Goal: Transaction & Acquisition: Purchase product/service

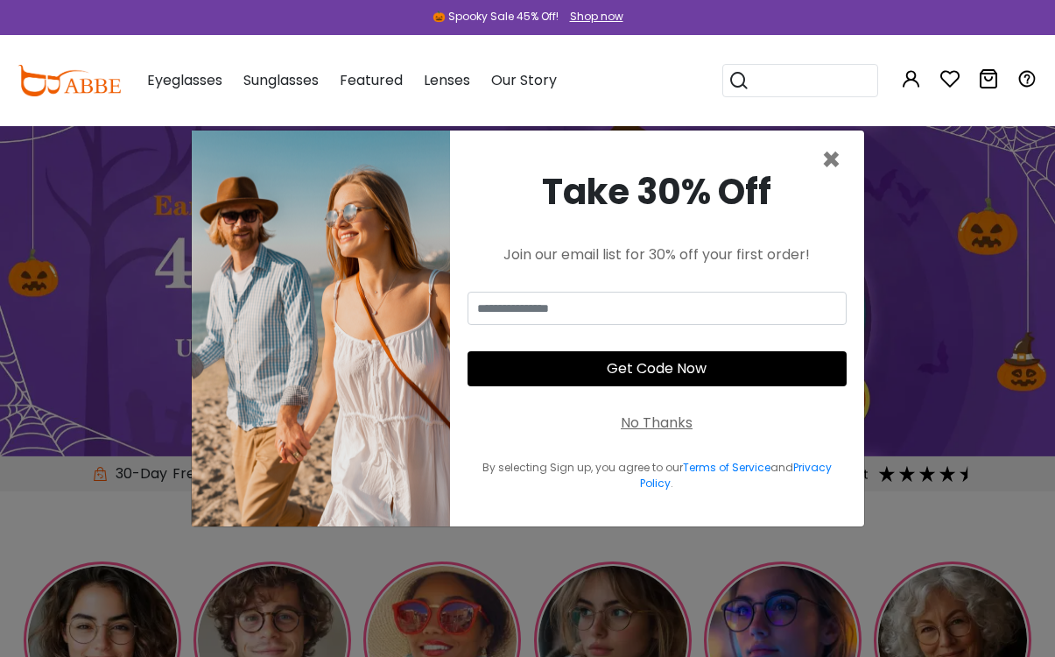
click at [834, 173] on span "×" at bounding box center [831, 159] width 20 height 45
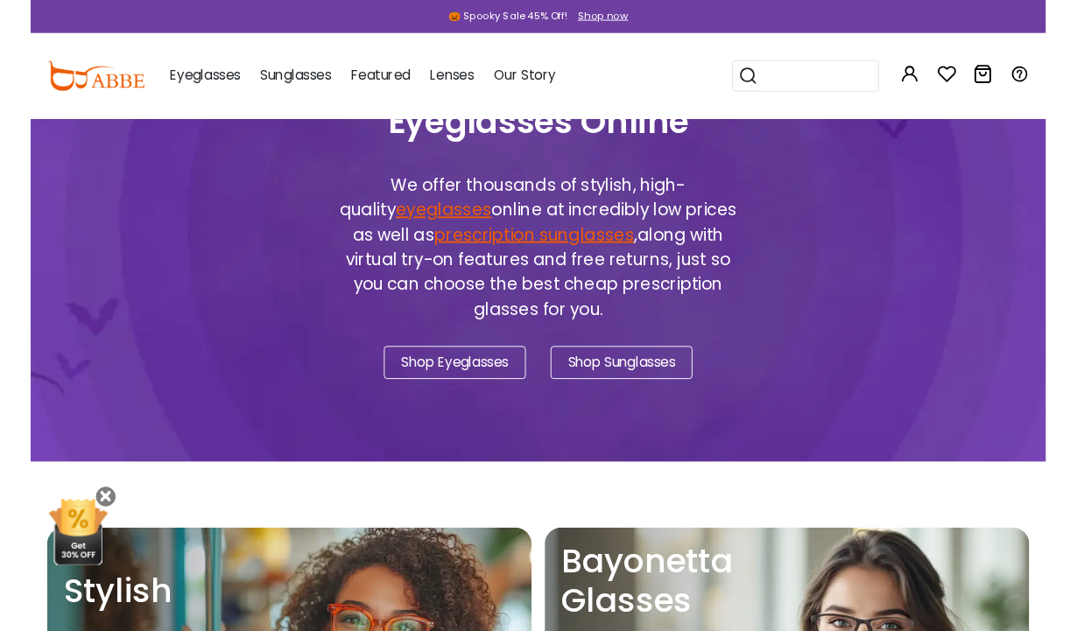
scroll to position [1490, 0]
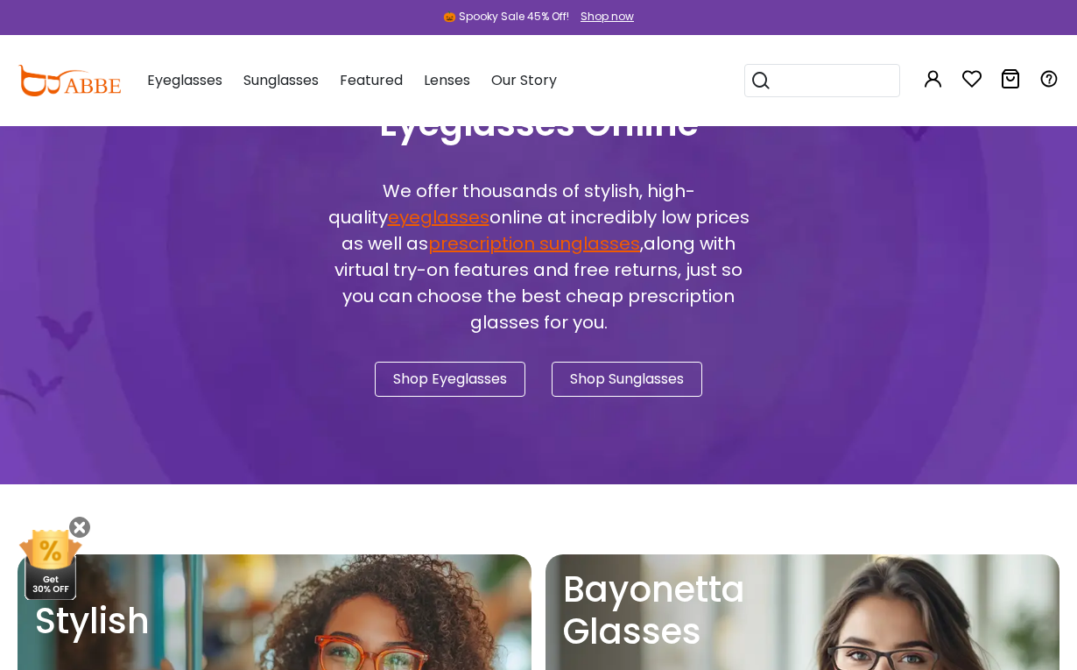
click at [471, 367] on link "Shop Eyeglasses" at bounding box center [450, 379] width 151 height 35
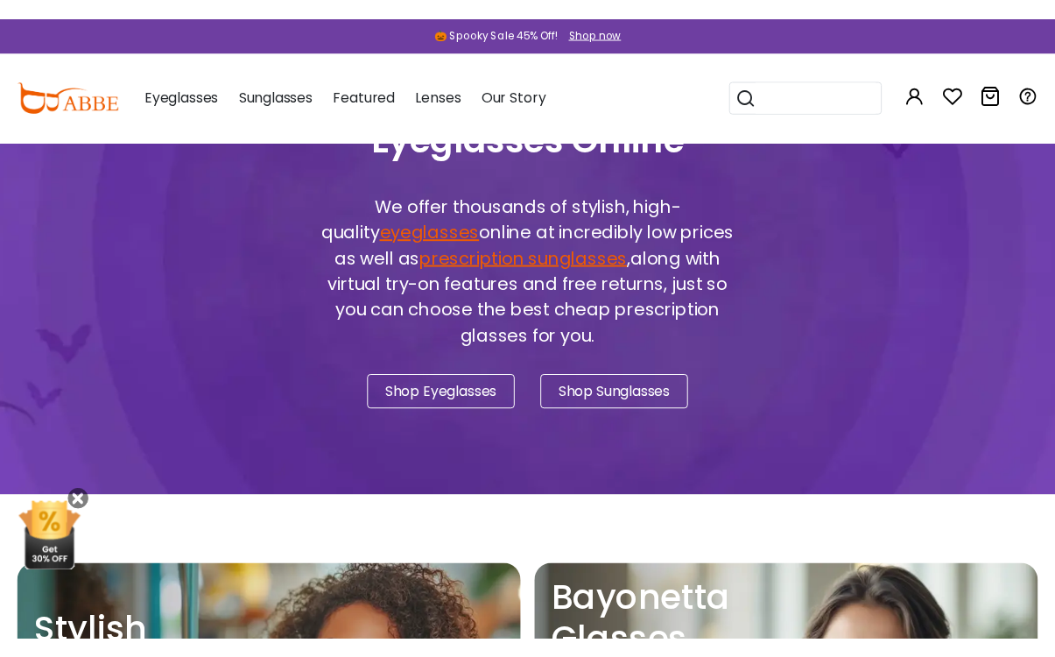
scroll to position [1482, 0]
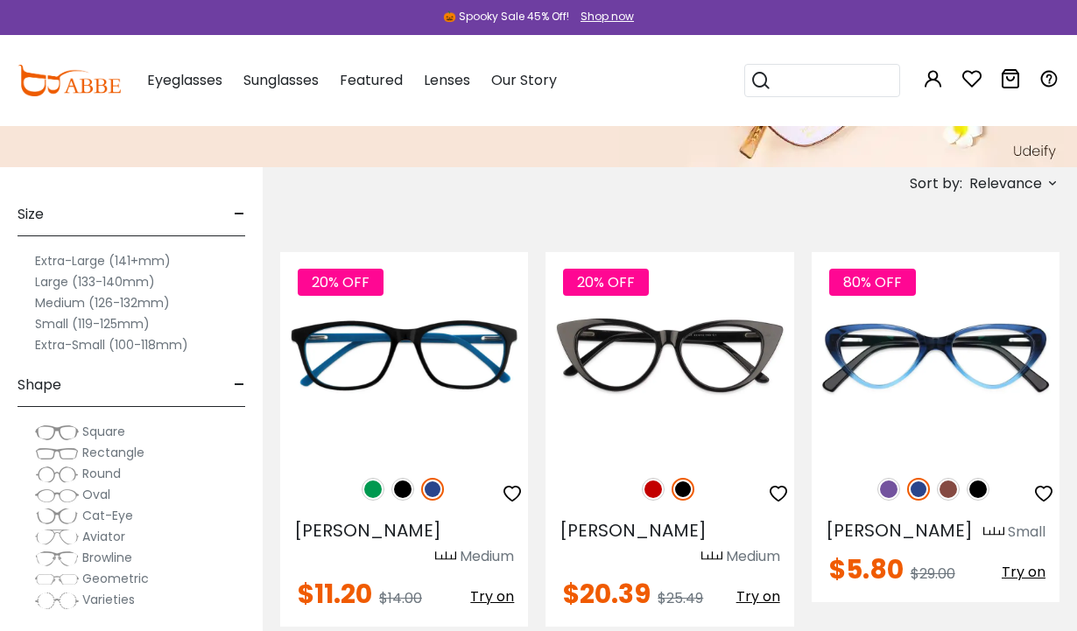
scroll to position [266, 0]
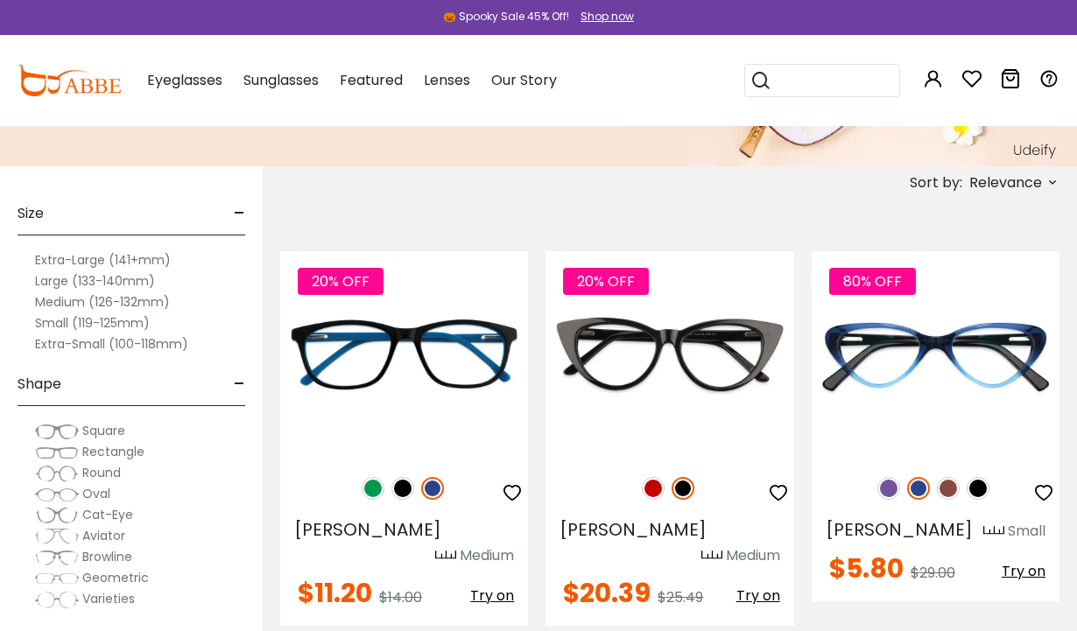
click at [141, 281] on label "Large (133-140mm)" at bounding box center [95, 281] width 120 height 21
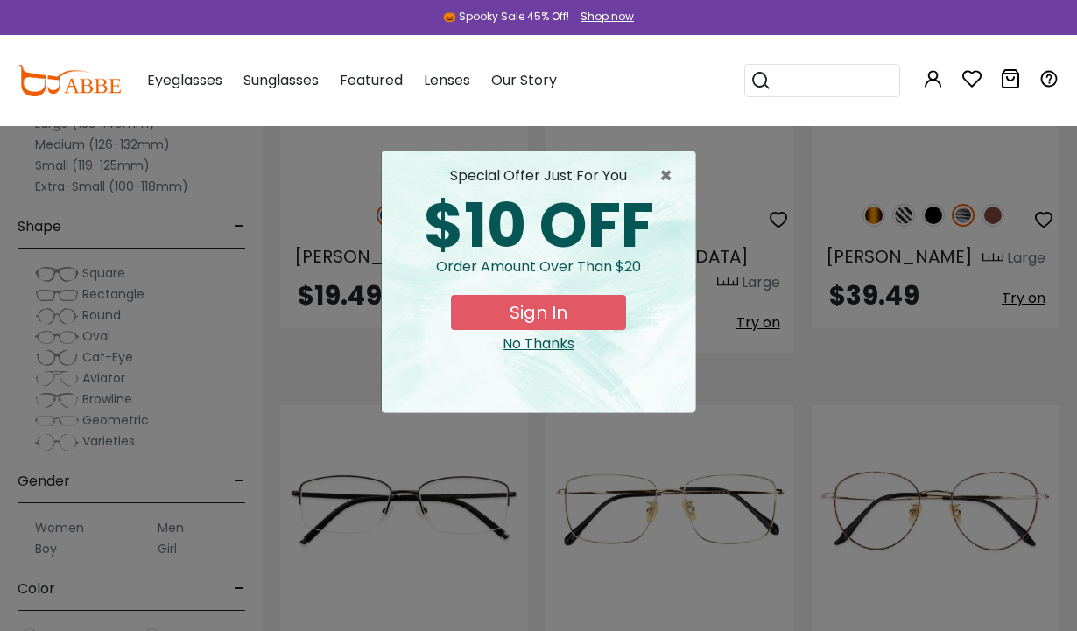
scroll to position [5134, 0]
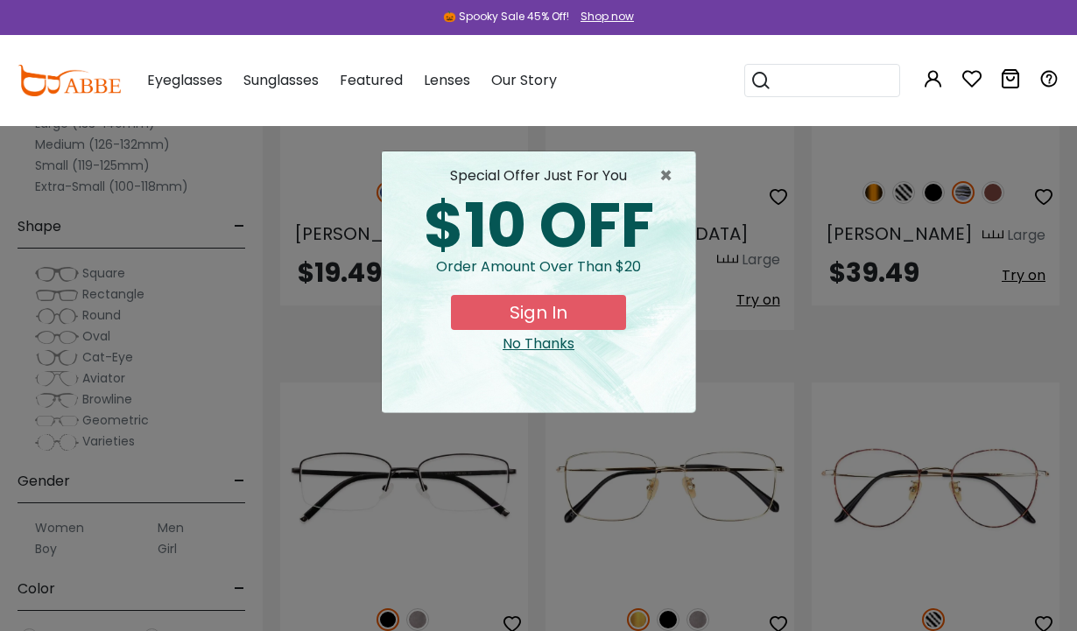
click at [557, 355] on div "special offer just for you $10 OFF Order amount over than $20 Sign In No Thanks" at bounding box center [538, 281] width 313 height 261
click at [564, 343] on div "No Thanks" at bounding box center [538, 344] width 285 height 21
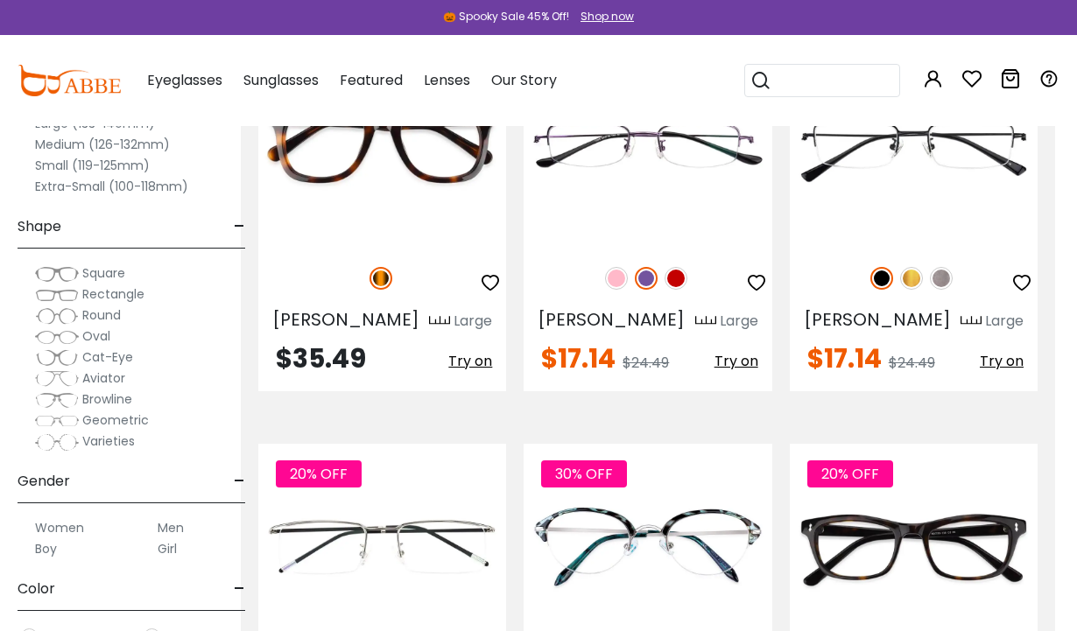
scroll to position [7188, 21]
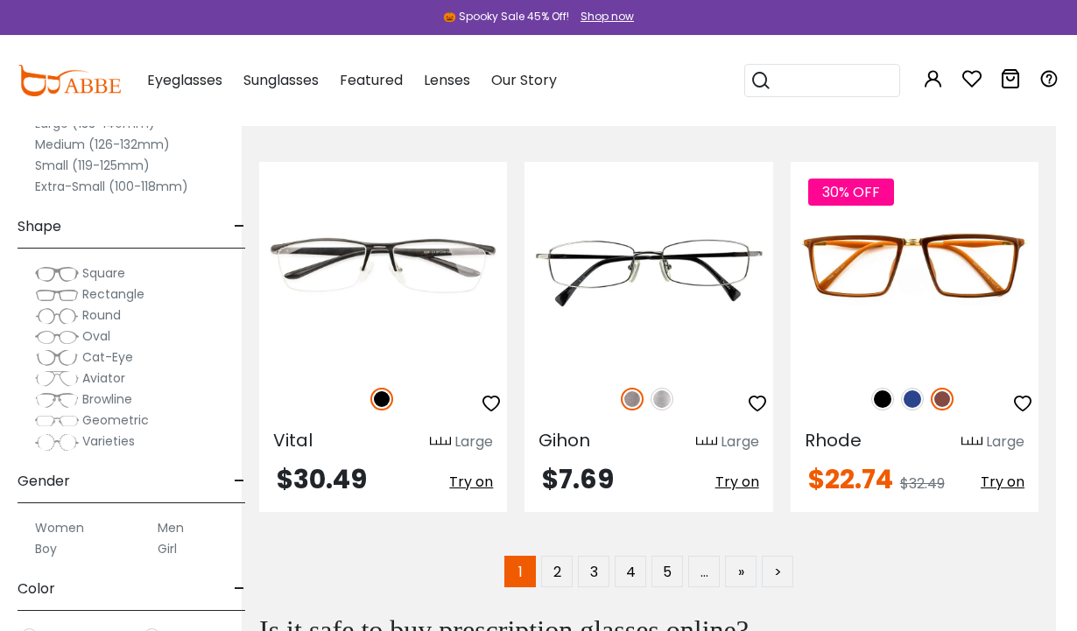
scroll to position [8264, 21]
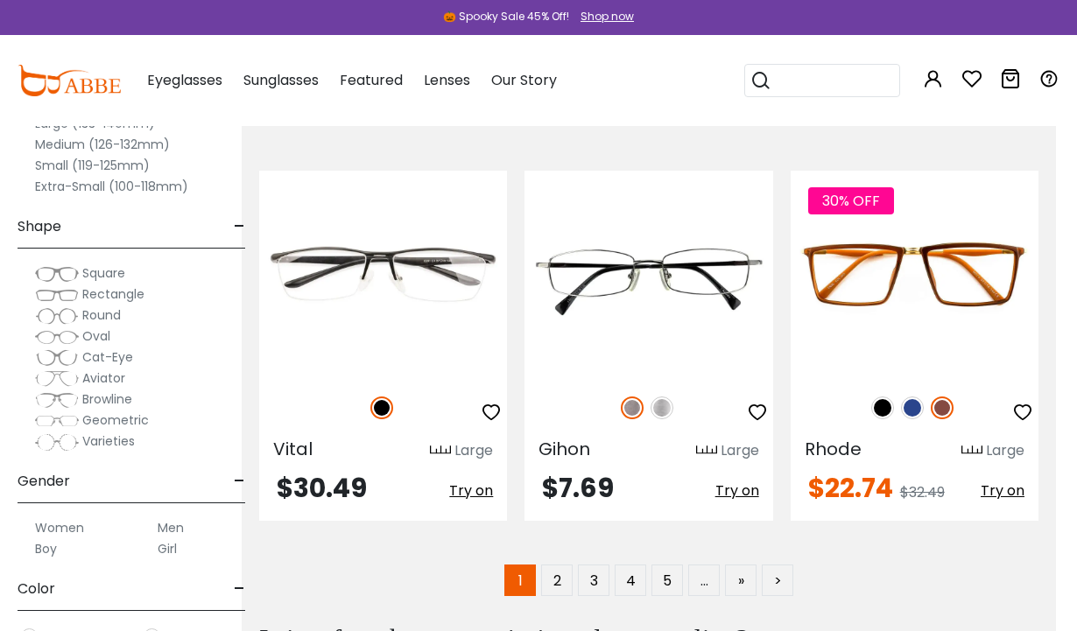
click at [564, 565] on link "2" at bounding box center [557, 581] width 32 height 32
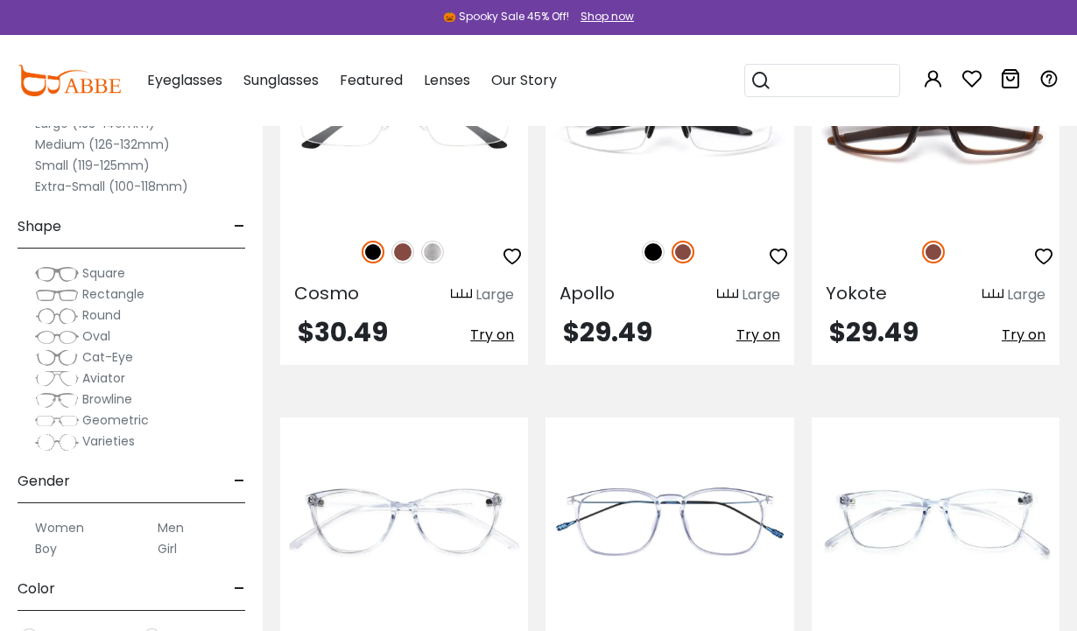
scroll to position [6624, 0]
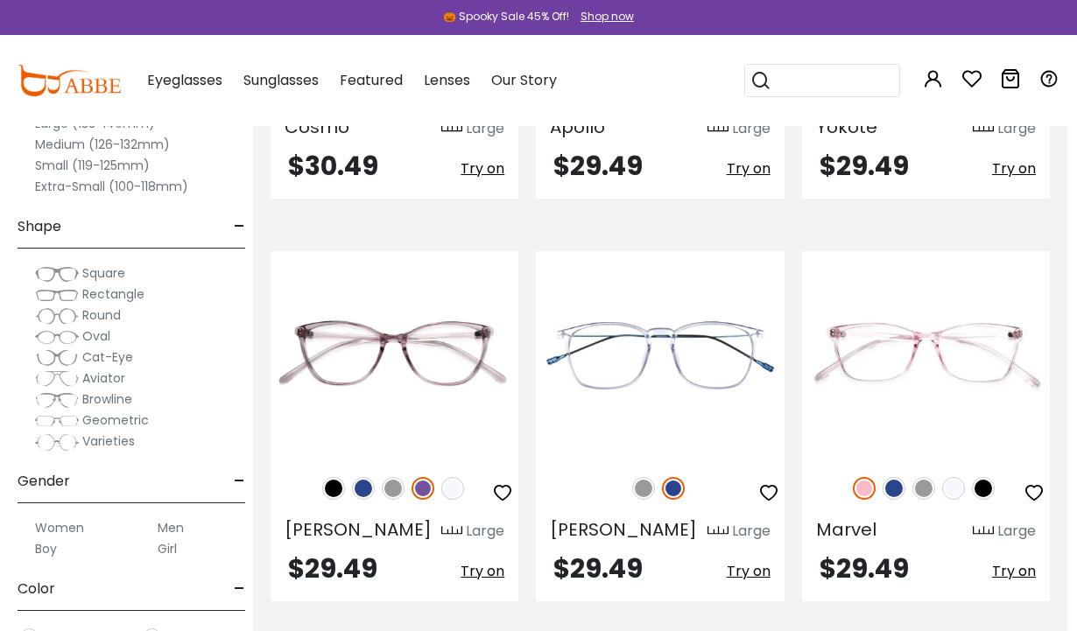
scroll to position [6789, 1]
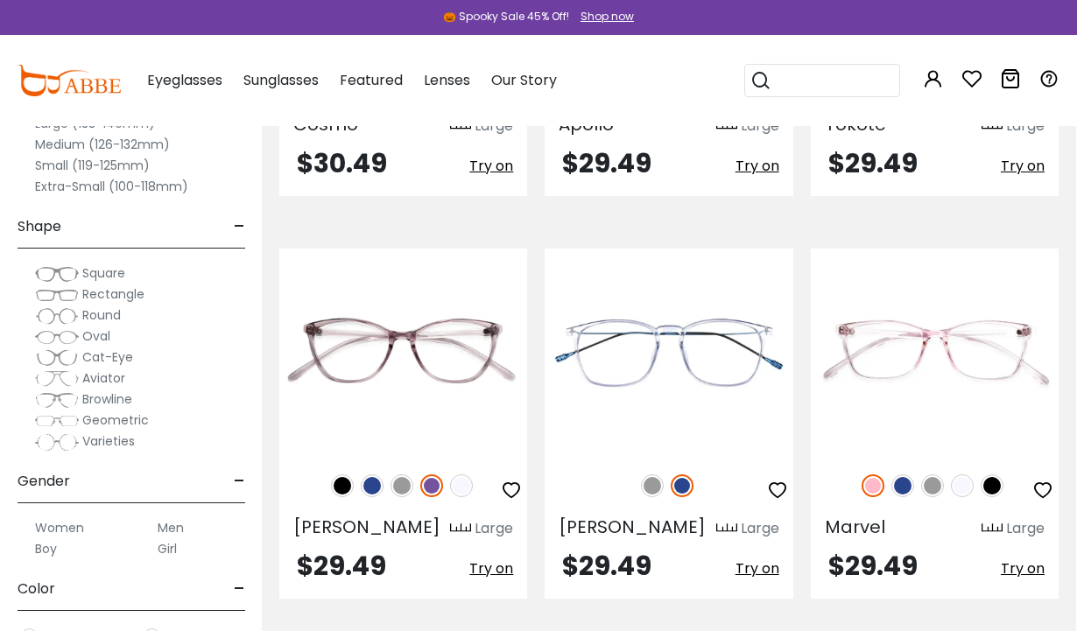
click at [912, 475] on img at bounding box center [902, 486] width 23 height 23
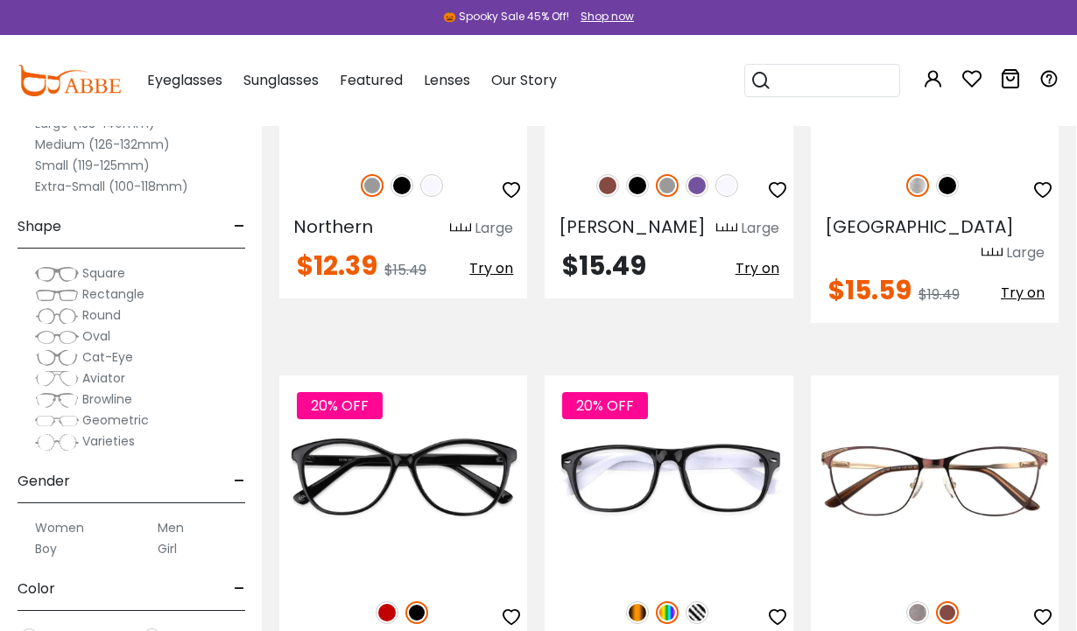
scroll to position [7500, 1]
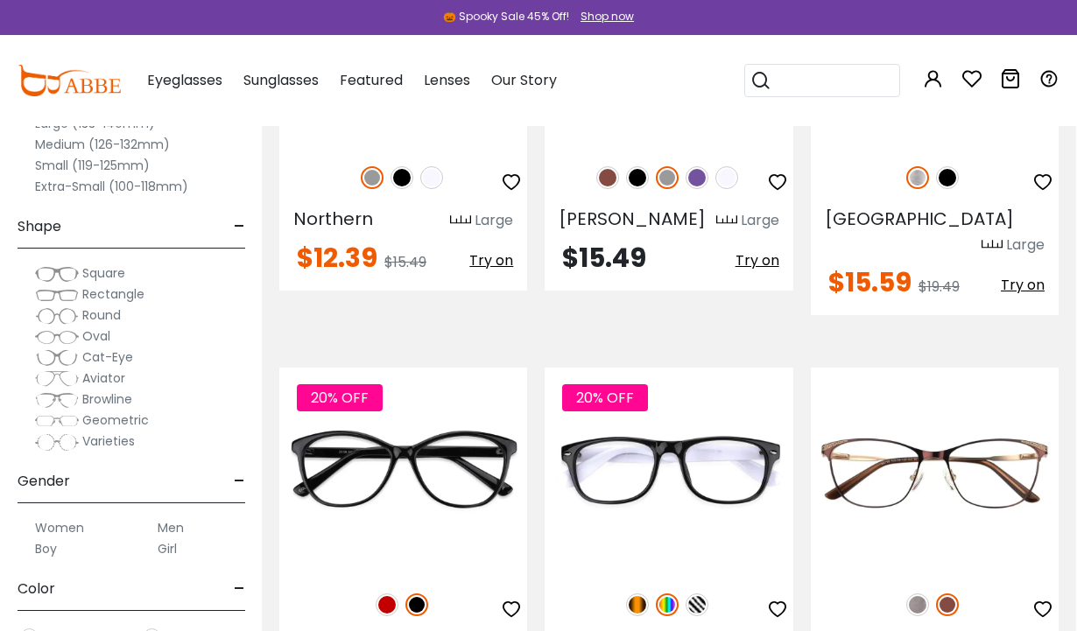
click at [386, 594] on img at bounding box center [387, 605] width 23 height 23
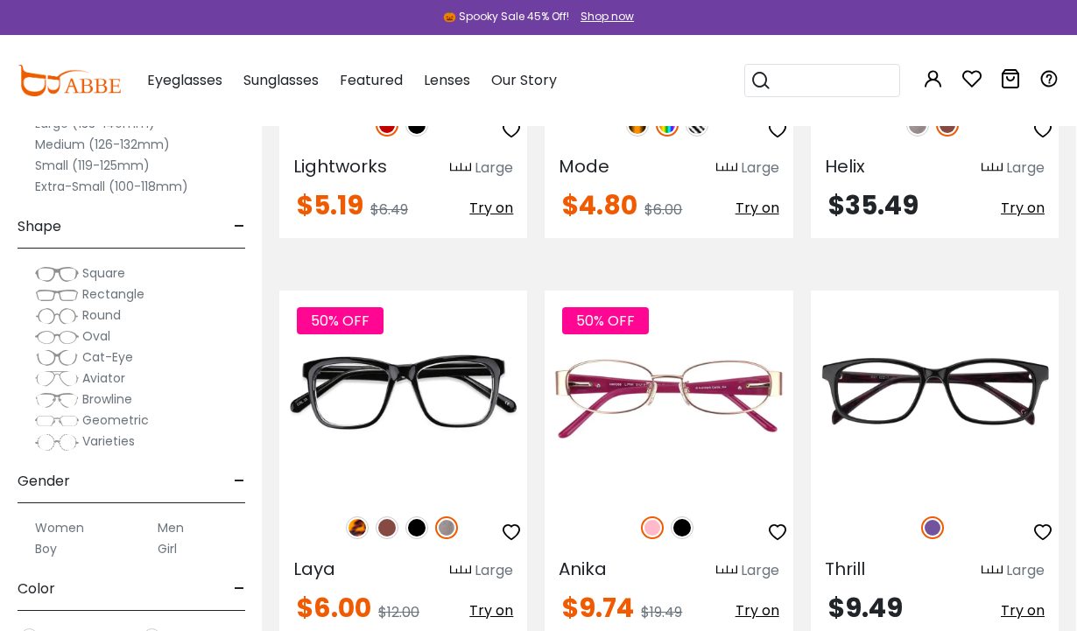
scroll to position [8013, 1]
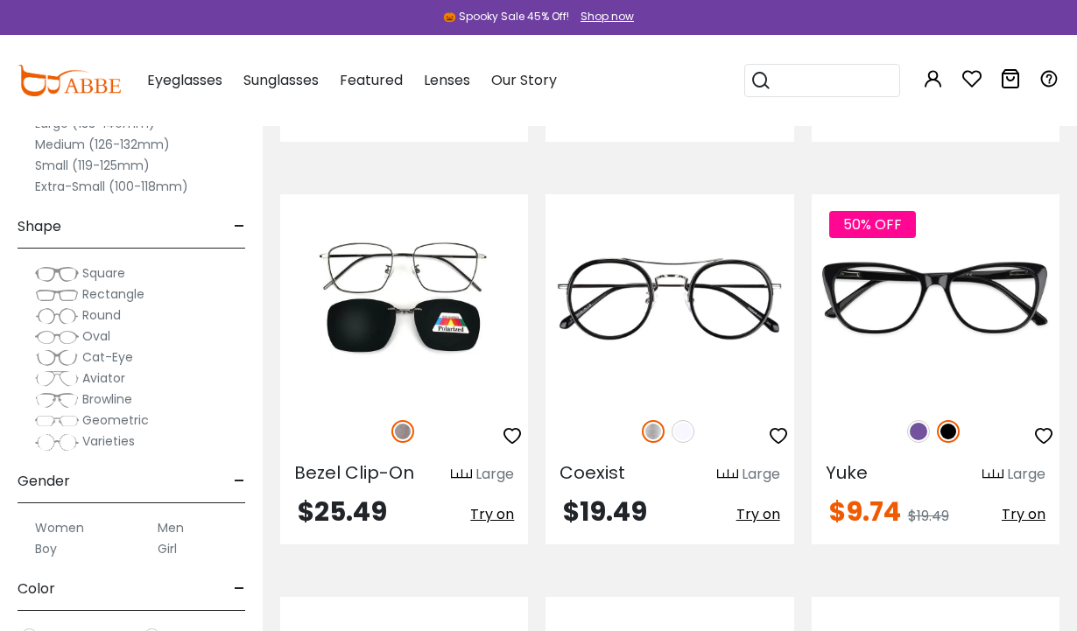
scroll to position [1170, 0]
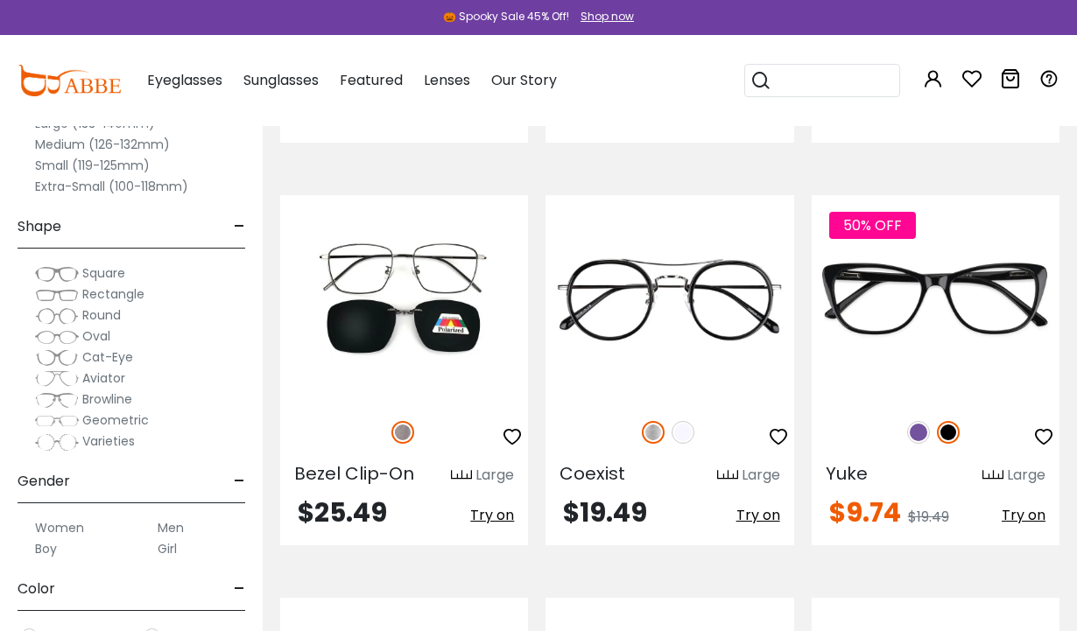
click at [921, 421] on img at bounding box center [918, 432] width 23 height 23
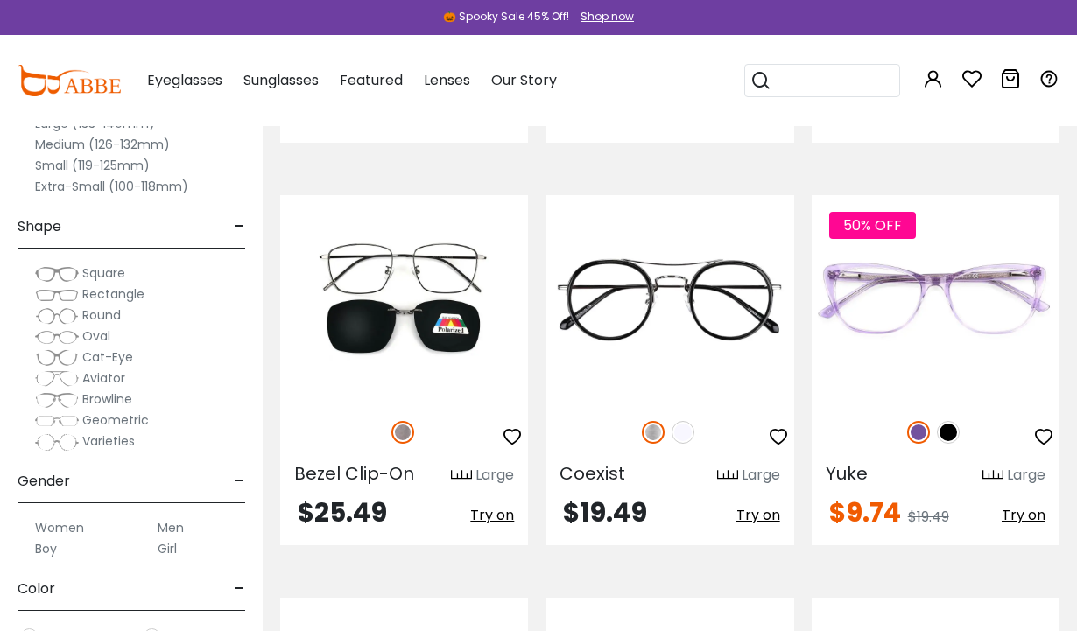
click at [948, 421] on img at bounding box center [948, 432] width 23 height 23
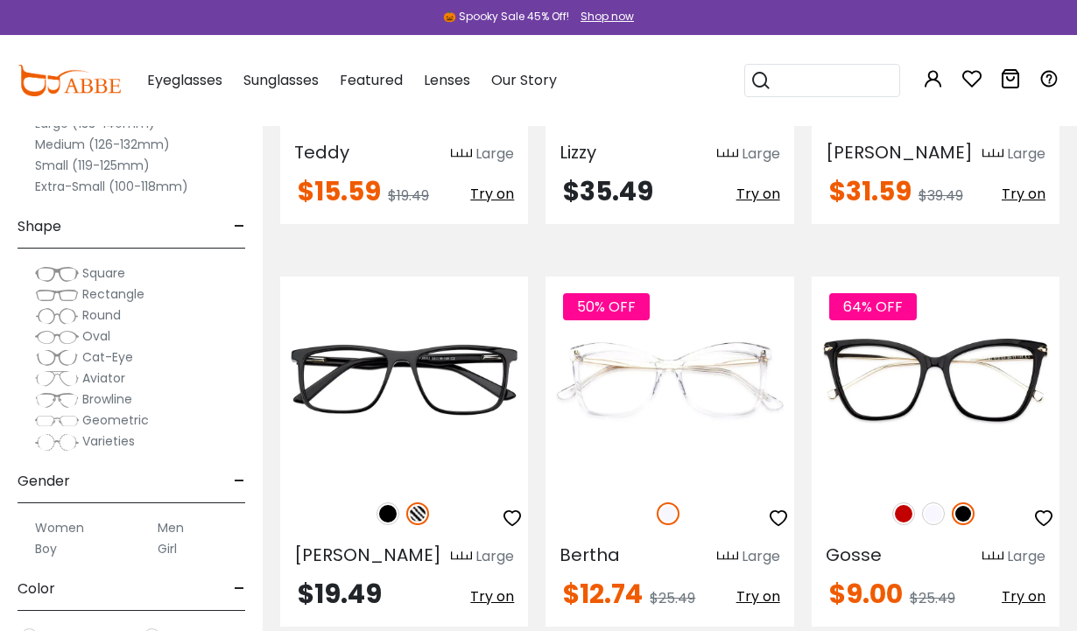
scroll to position [3104, 0]
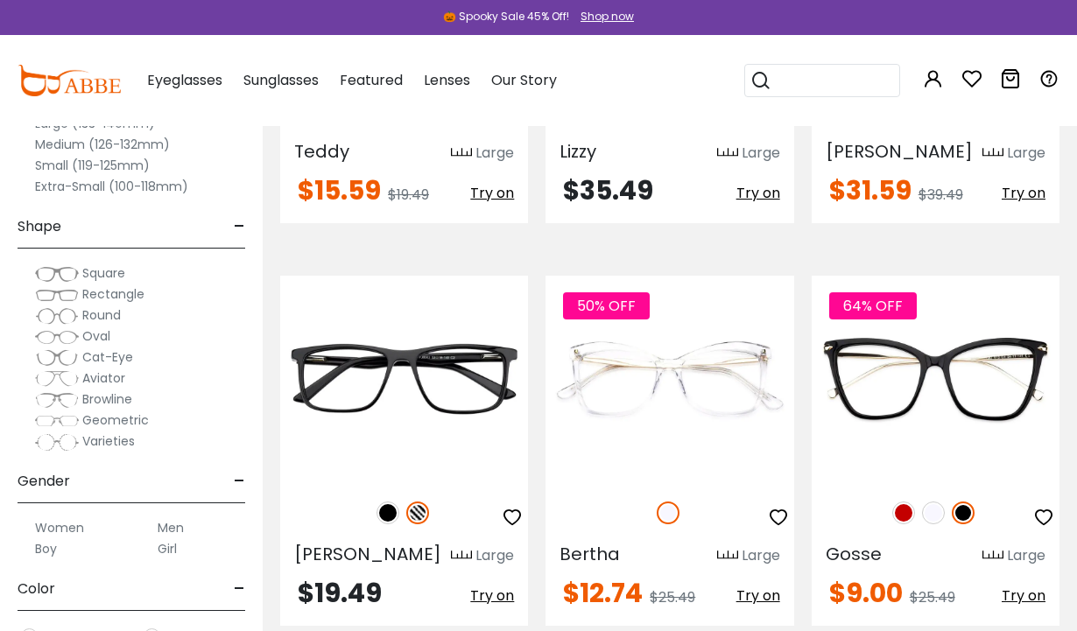
click at [905, 502] on img at bounding box center [903, 513] width 23 height 23
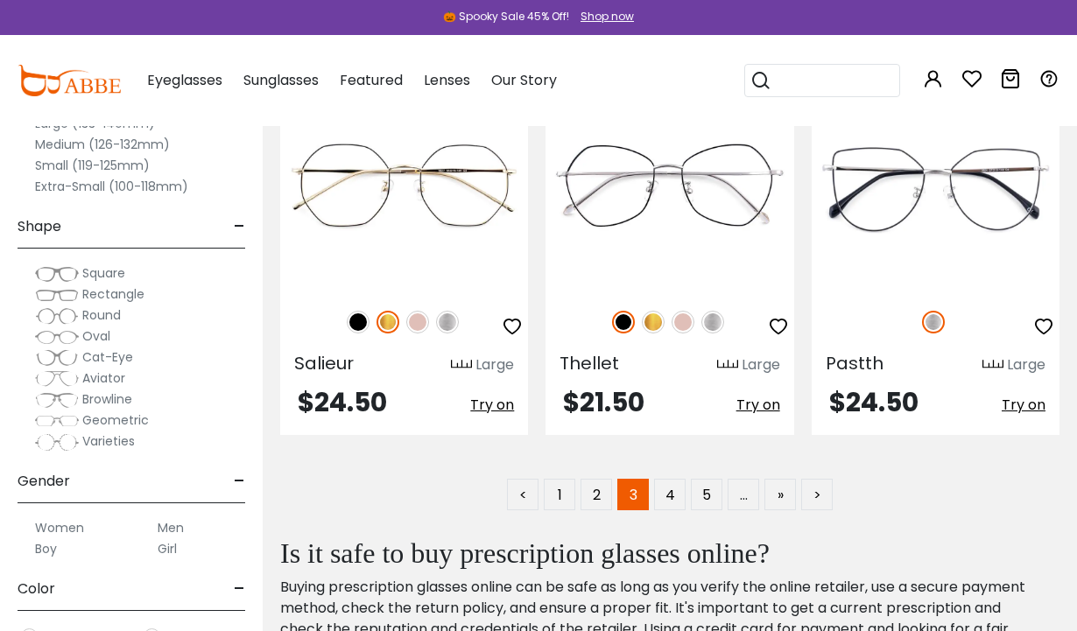
scroll to position [8155, 0]
click at [683, 478] on link "4" at bounding box center [670, 494] width 32 height 32
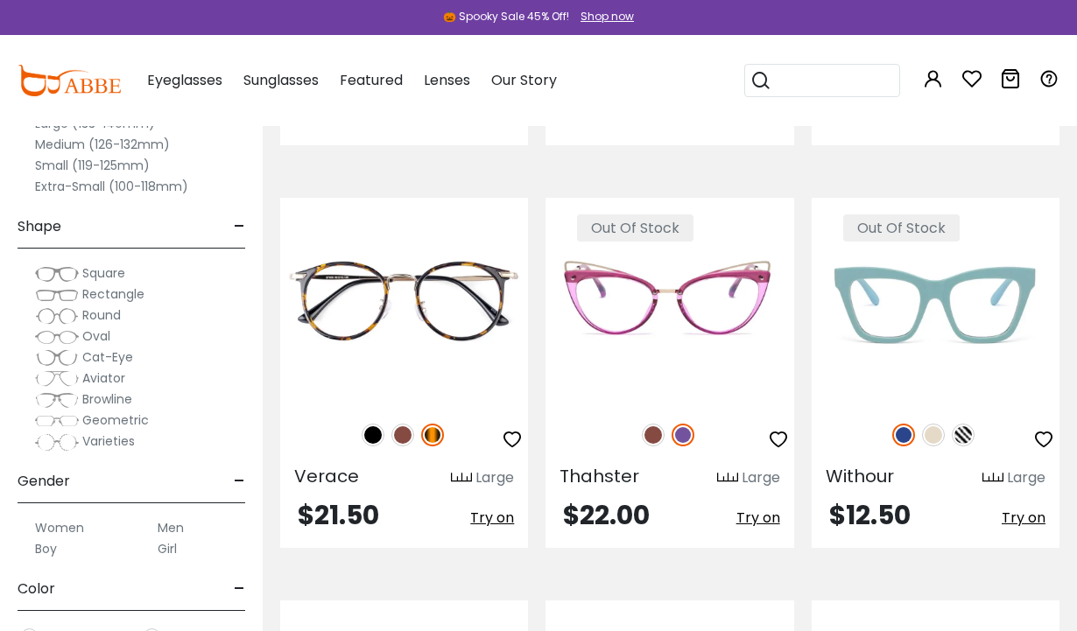
scroll to position [1515, 0]
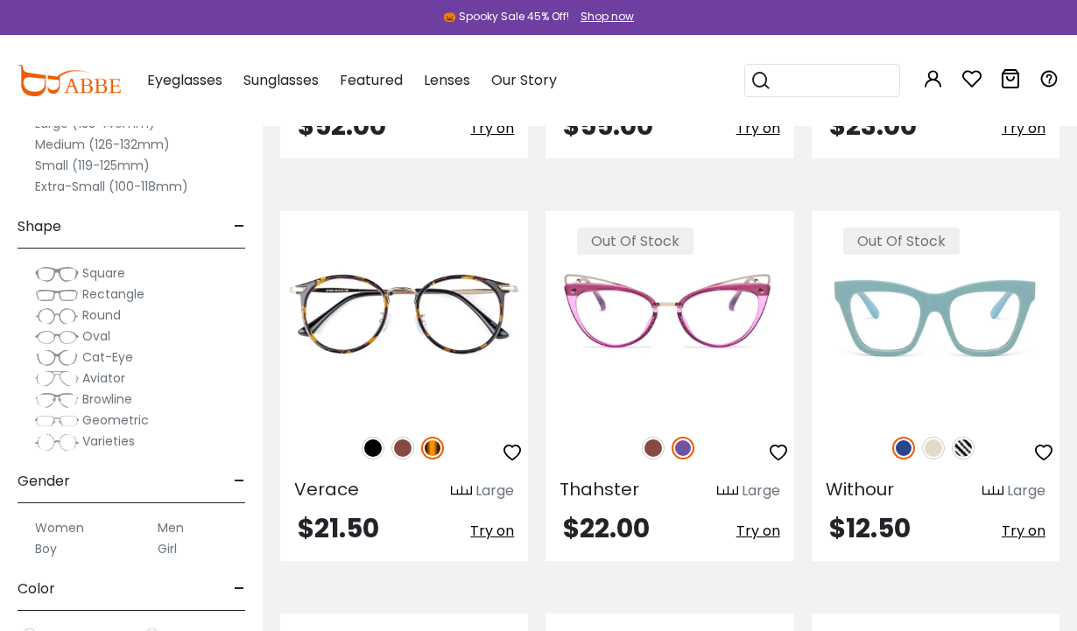
click at [942, 456] on img at bounding box center [933, 448] width 23 height 23
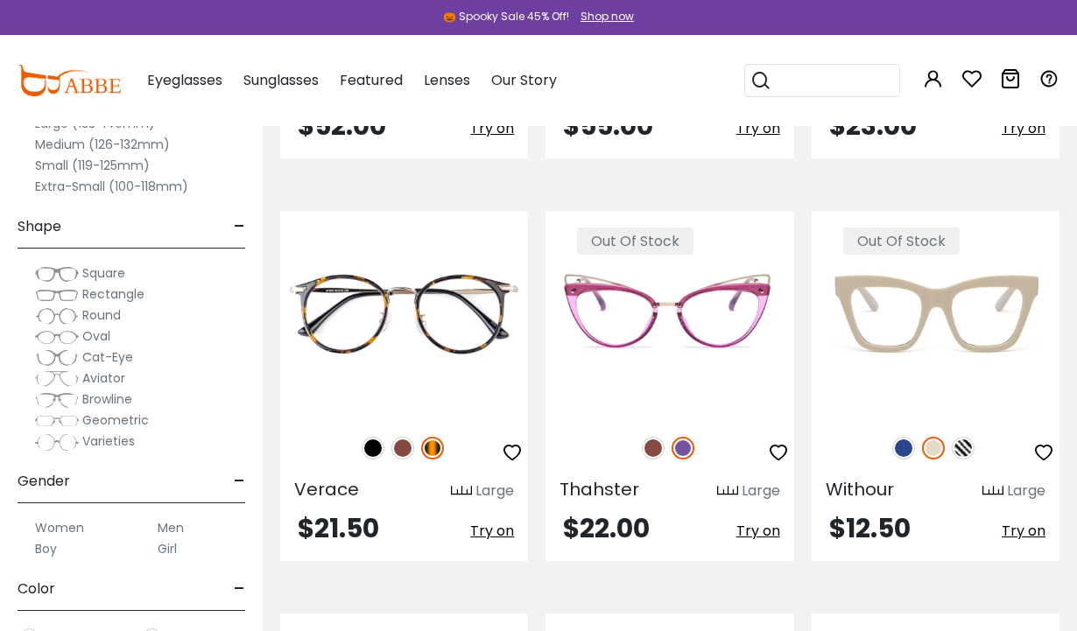
click at [970, 453] on img at bounding box center [963, 448] width 23 height 23
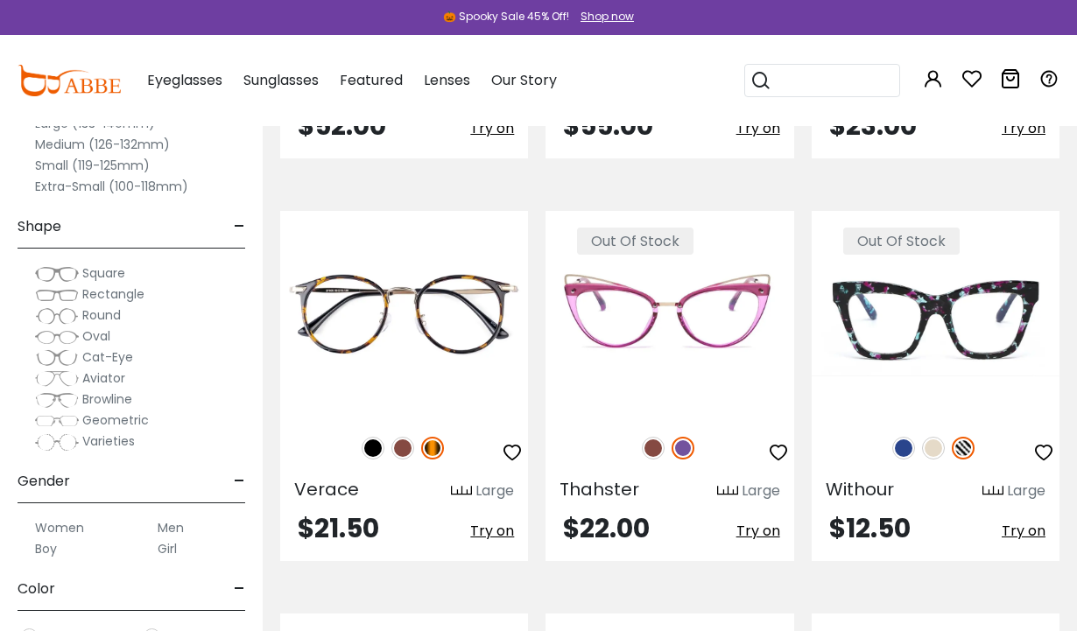
click at [912, 443] on img at bounding box center [903, 448] width 23 height 23
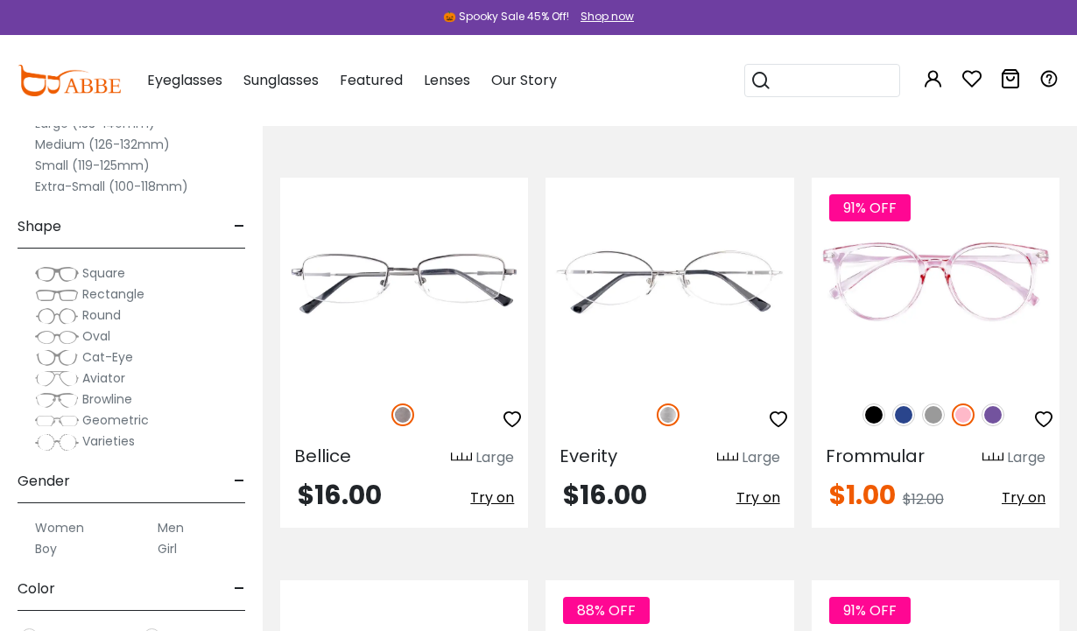
scroll to position [3975, 0]
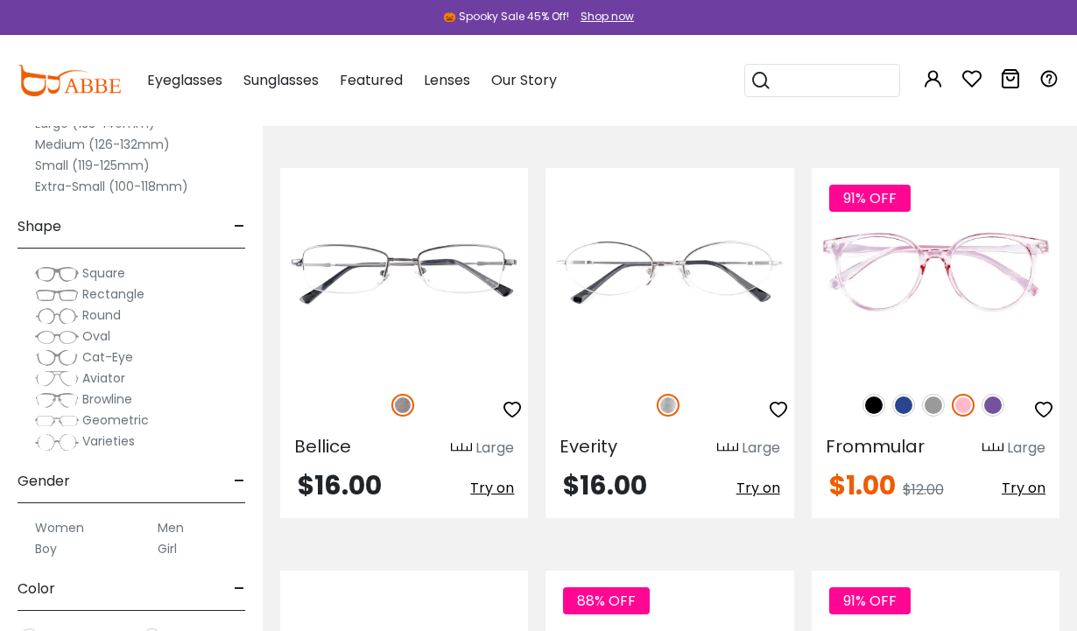
click at [1003, 409] on img at bounding box center [993, 405] width 23 height 23
click at [928, 413] on img at bounding box center [933, 405] width 23 height 23
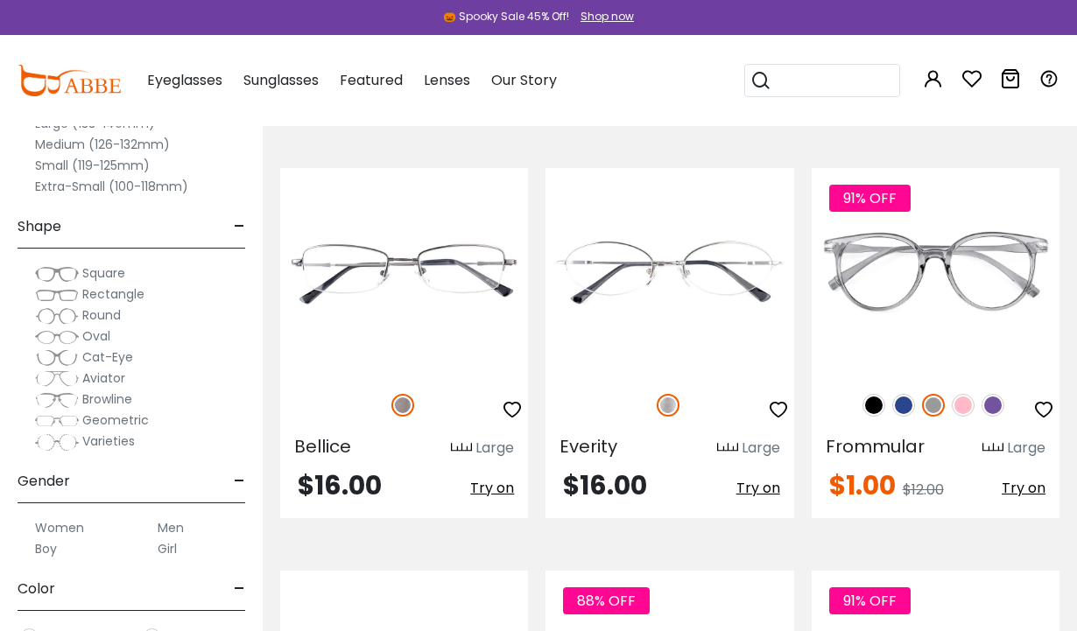
click at [909, 411] on img at bounding box center [903, 405] width 23 height 23
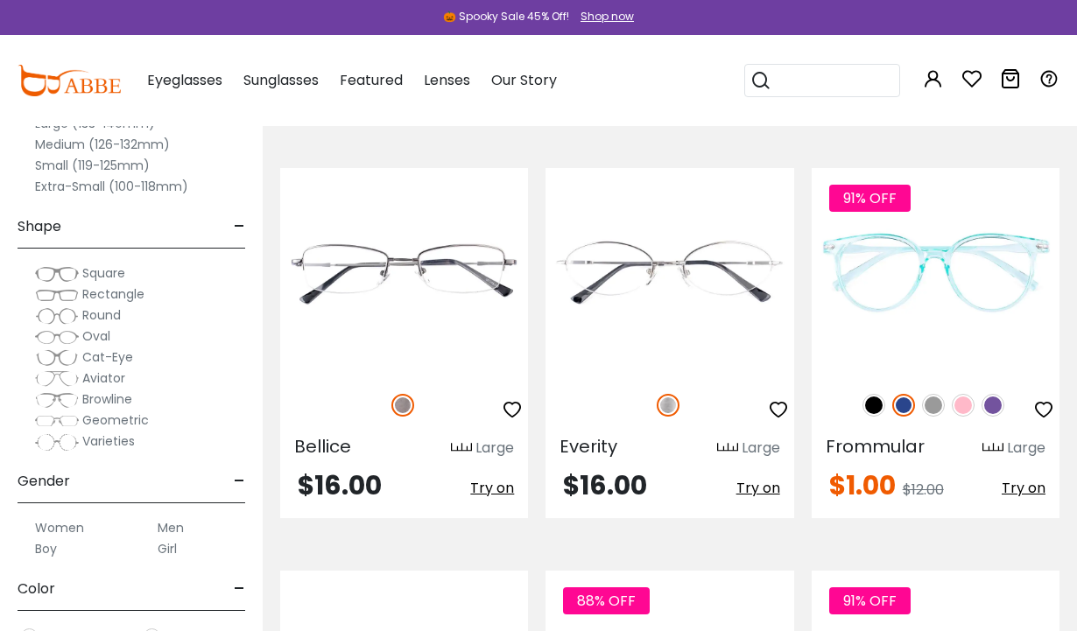
click at [881, 411] on img at bounding box center [874, 405] width 23 height 23
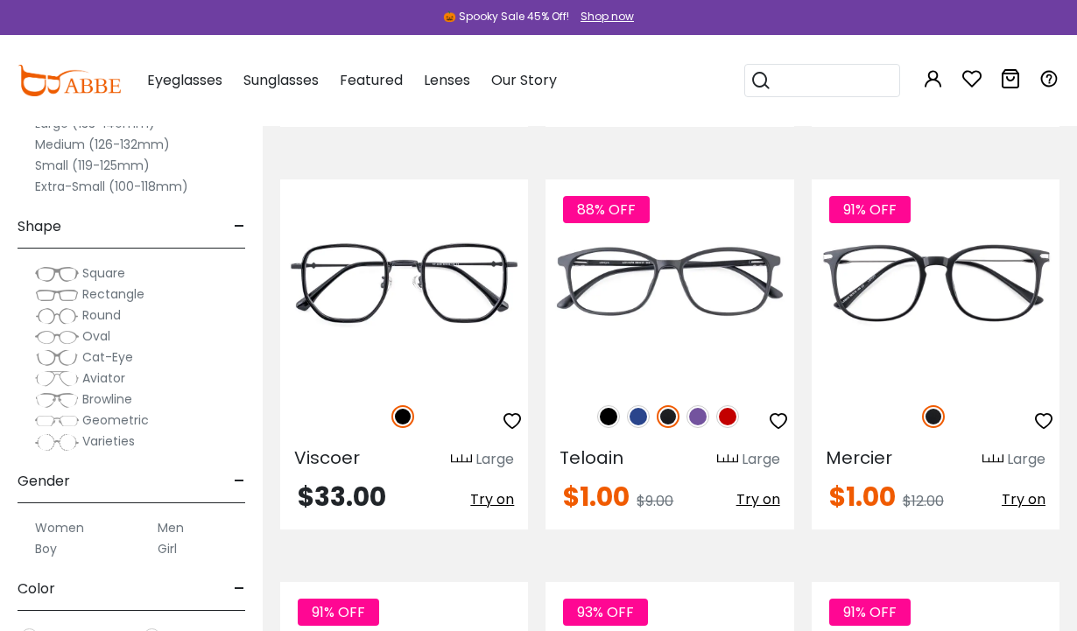
scroll to position [4368, 0]
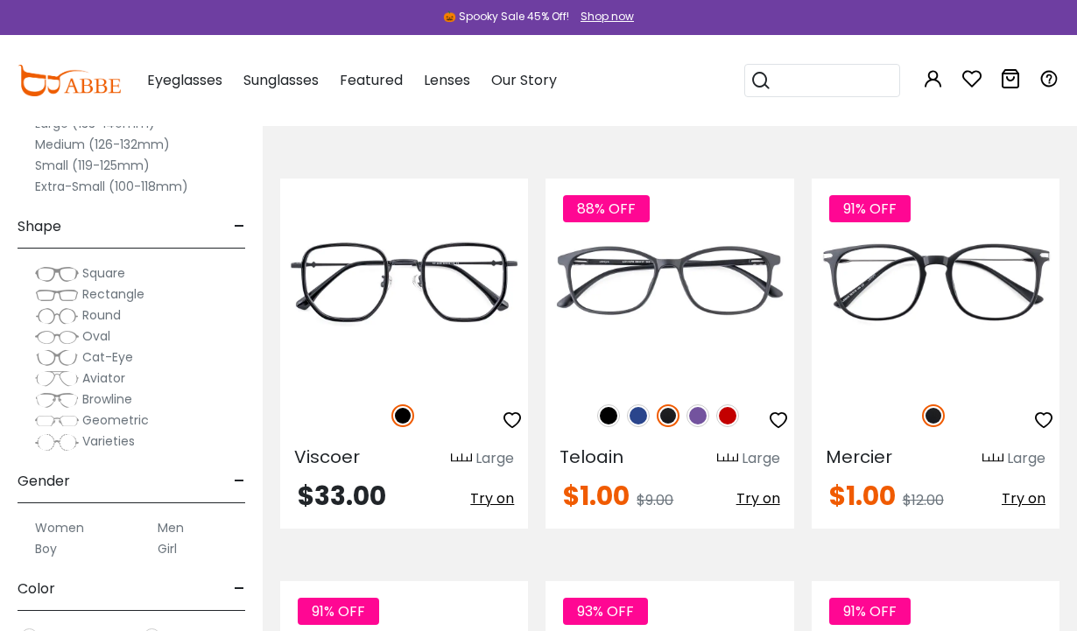
click at [697, 425] on img at bounding box center [698, 416] width 23 height 23
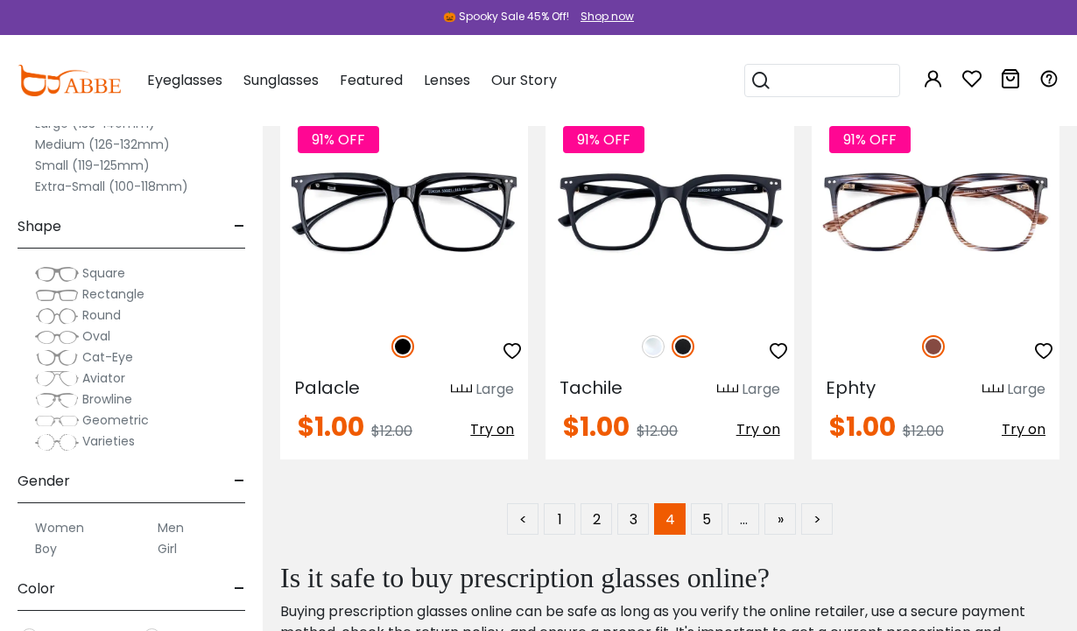
scroll to position [8065, 0]
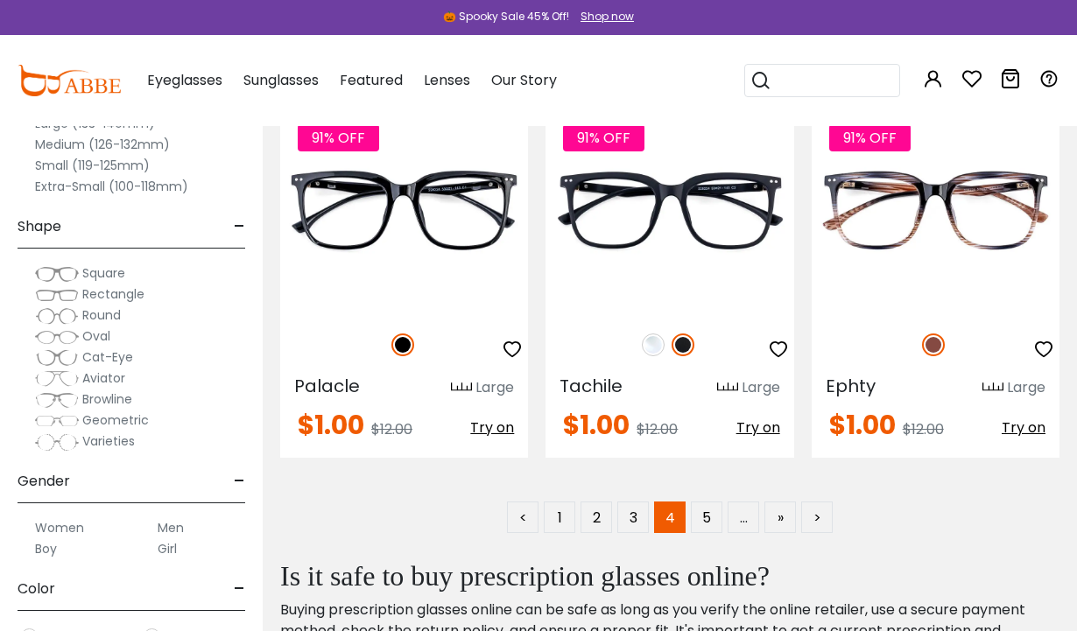
click at [717, 517] on link "5" at bounding box center [707, 518] width 32 height 32
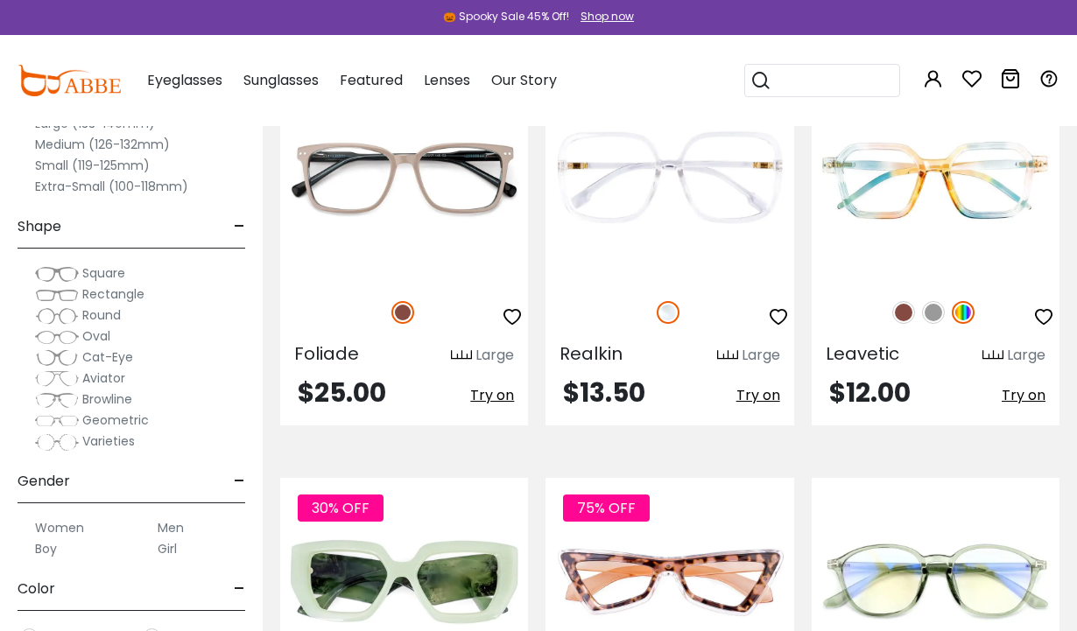
scroll to position [1251, 0]
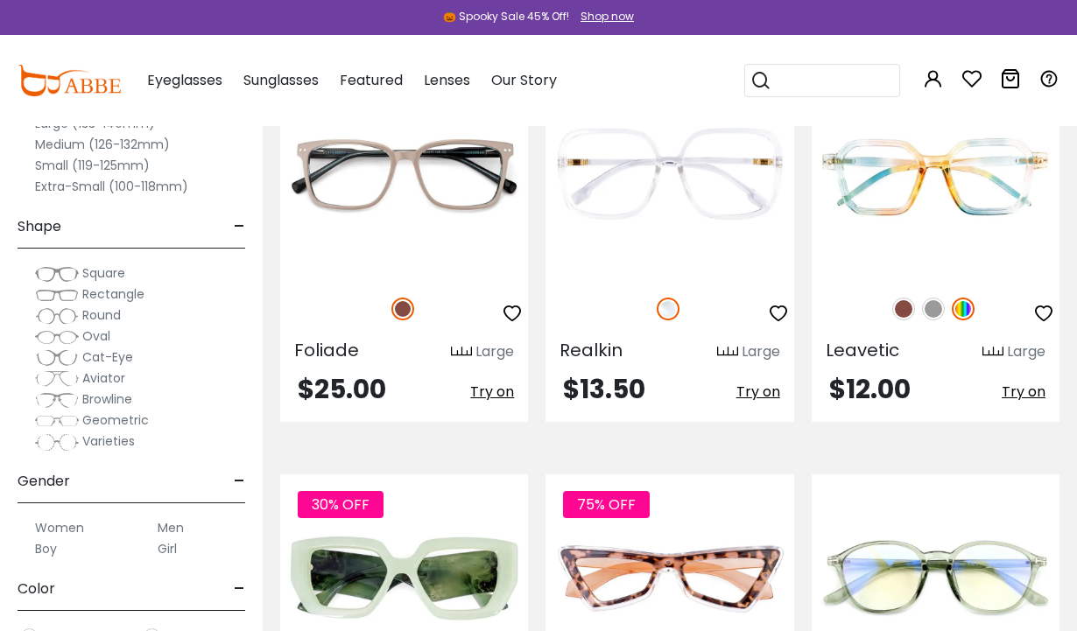
click at [898, 311] on img at bounding box center [903, 309] width 23 height 23
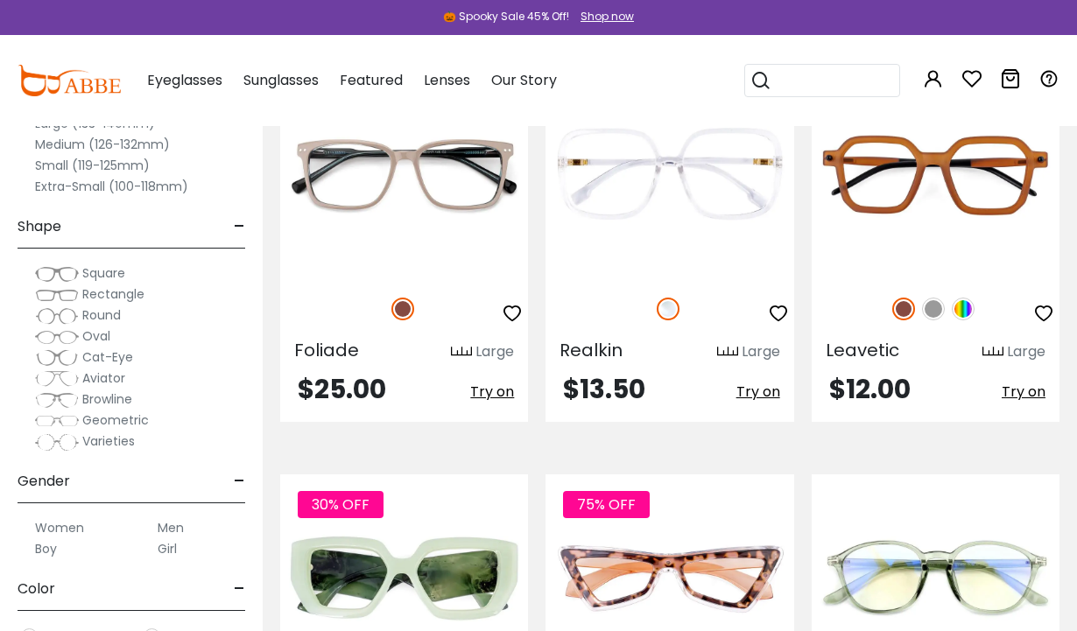
click at [942, 314] on img at bounding box center [933, 309] width 23 height 23
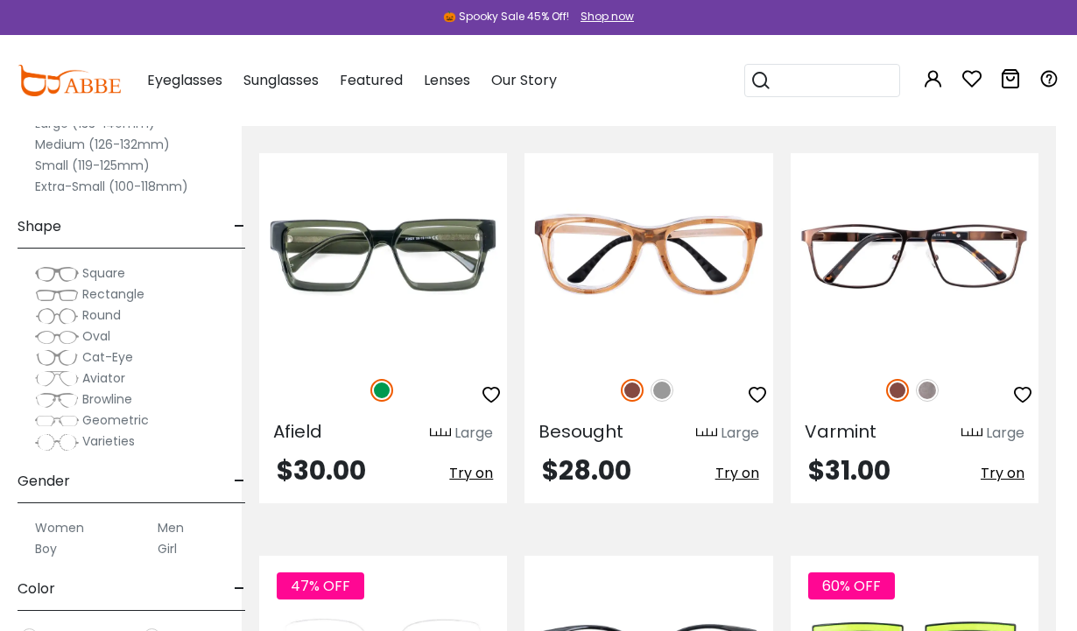
scroll to position [4806, 21]
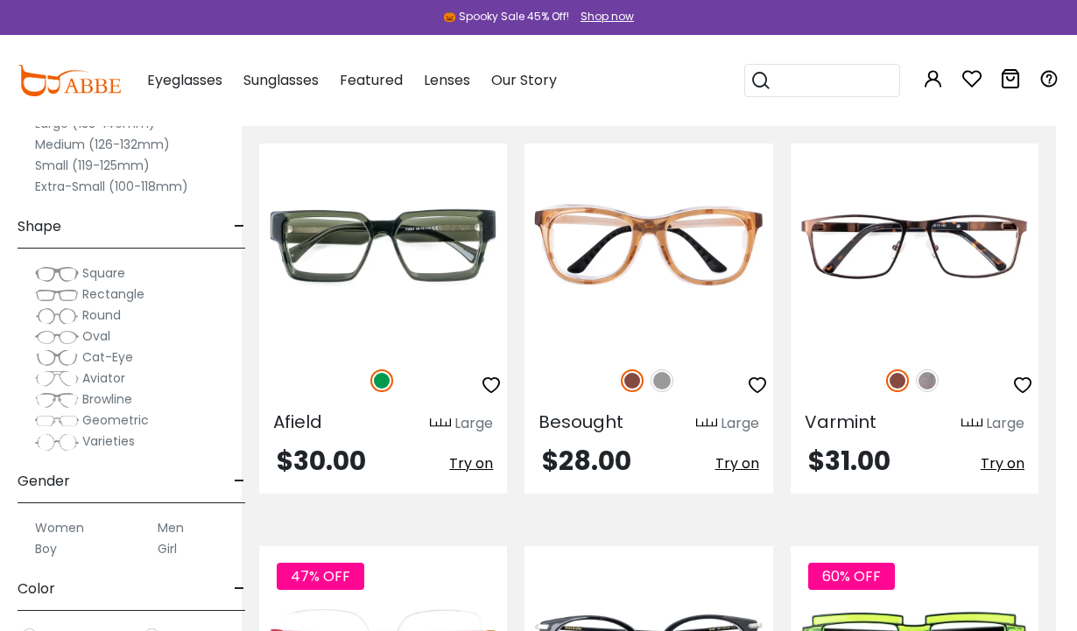
click at [666, 387] on img at bounding box center [662, 381] width 23 height 23
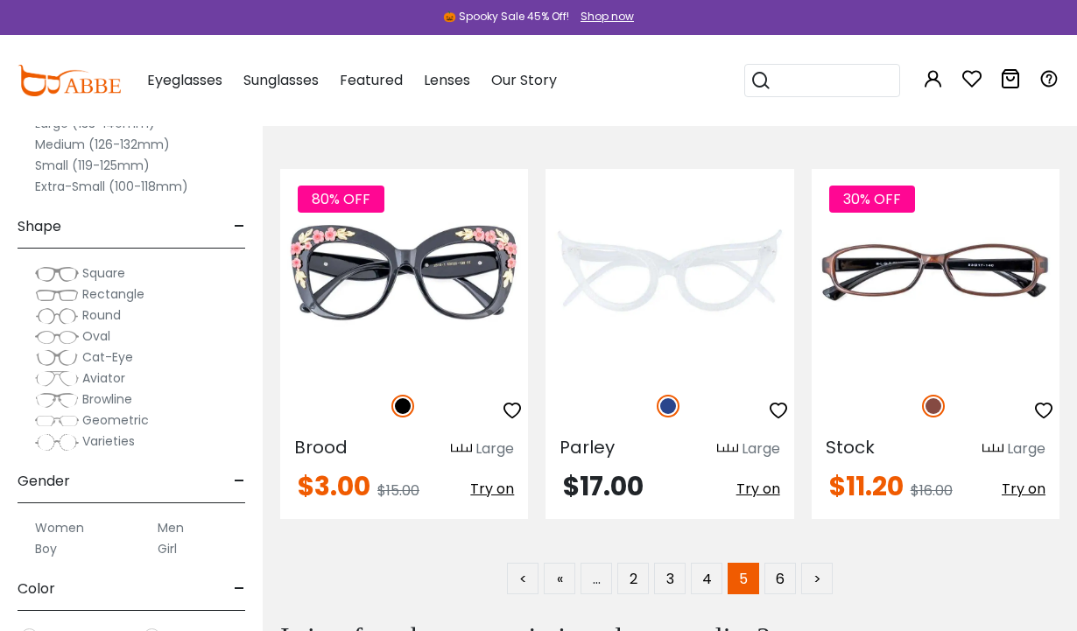
scroll to position [8005, 0]
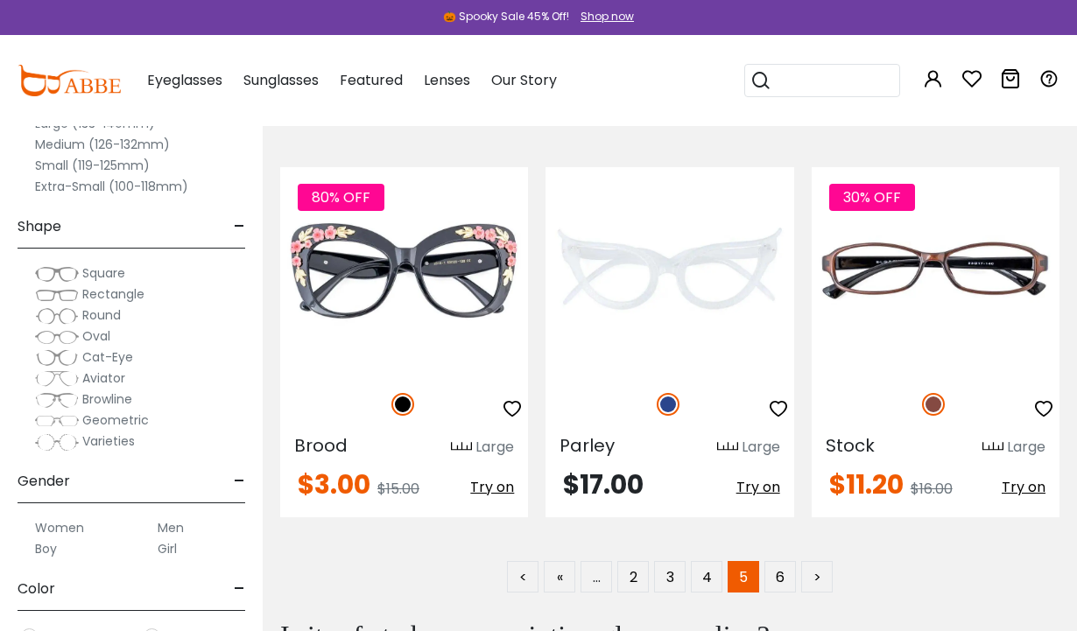
click at [779, 588] on link "6" at bounding box center [780, 577] width 32 height 32
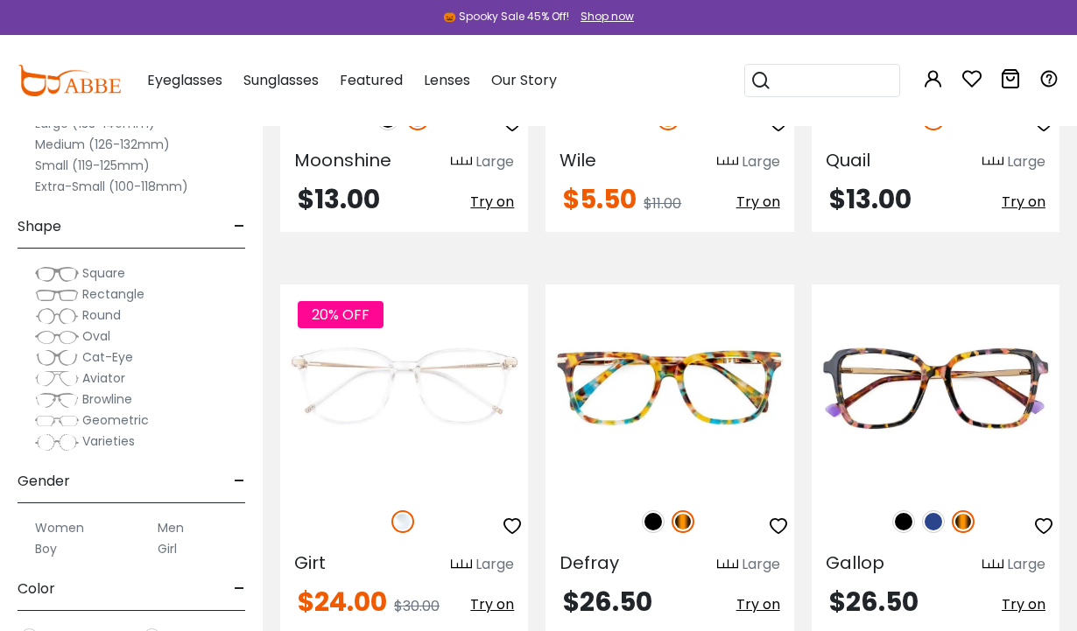
scroll to position [1096, 0]
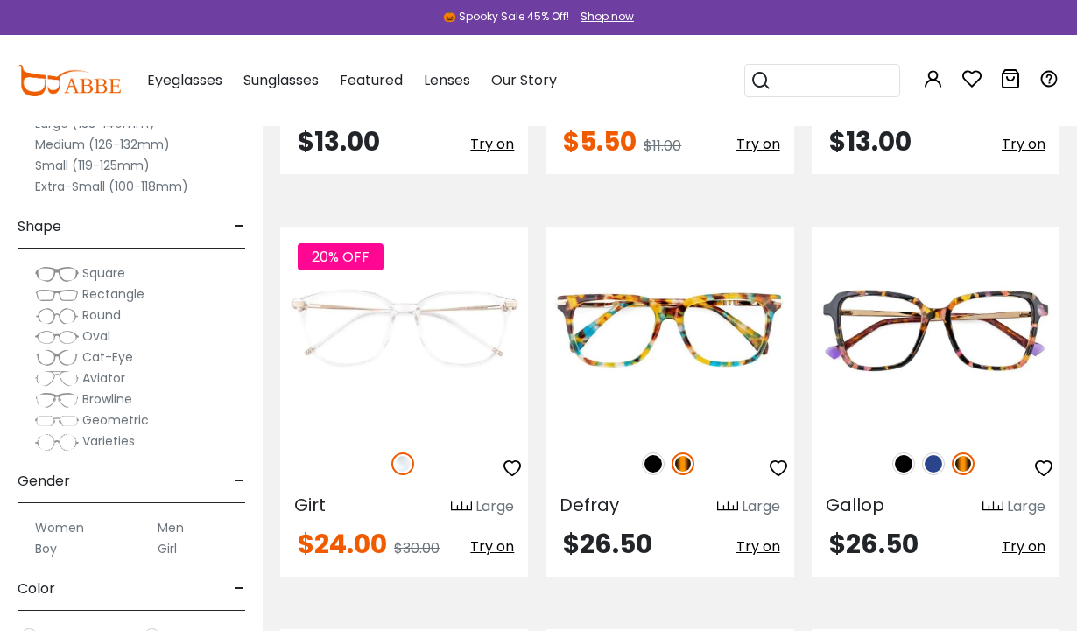
click at [940, 468] on img at bounding box center [933, 464] width 23 height 23
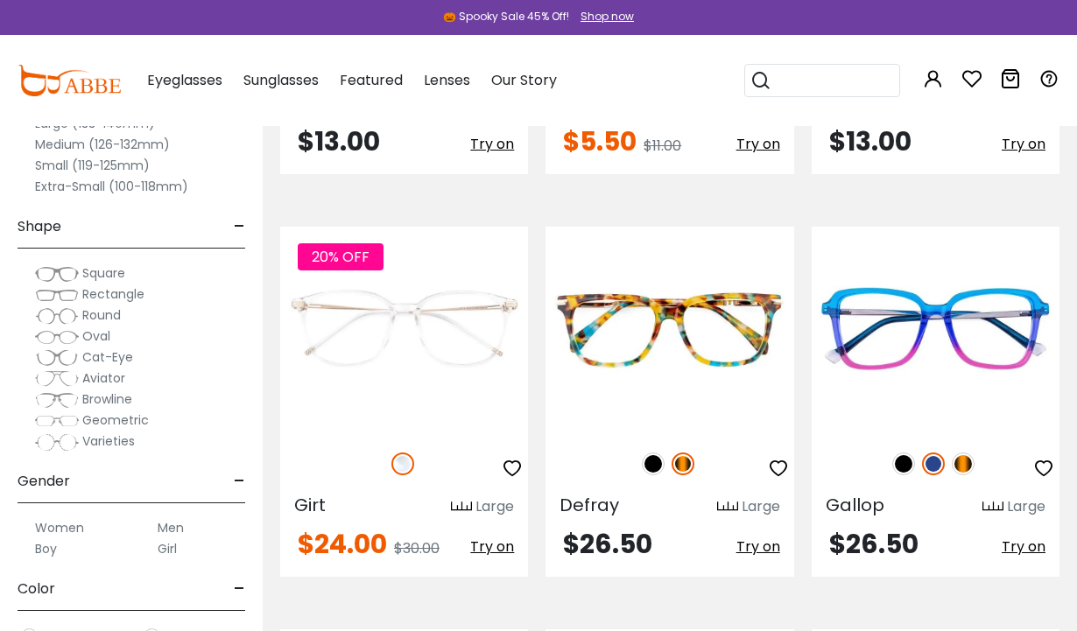
click at [912, 467] on img at bounding box center [903, 464] width 23 height 23
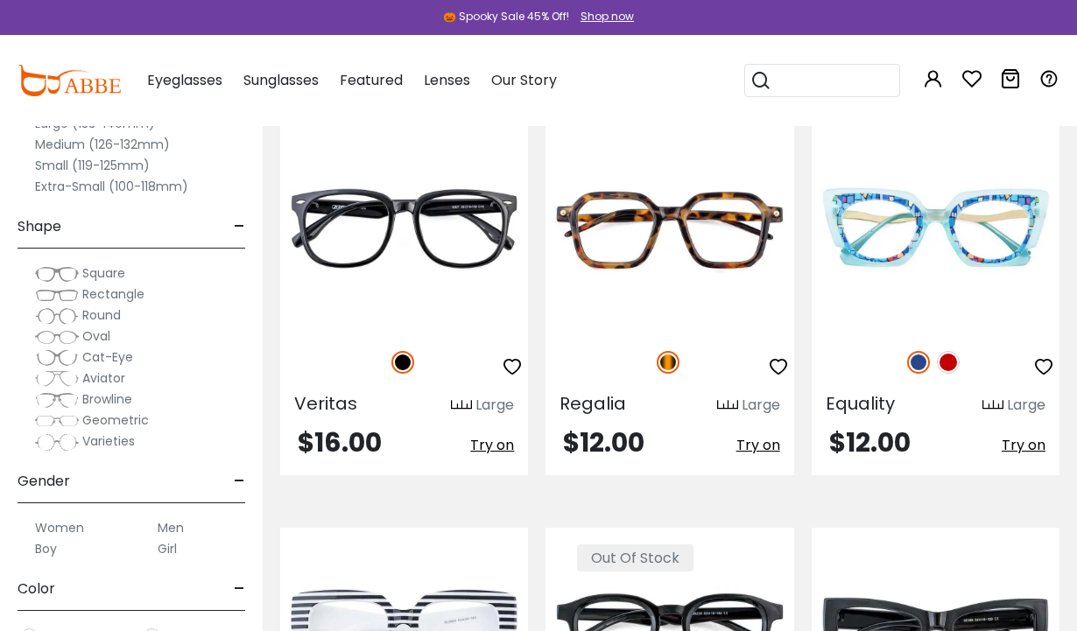
scroll to position [2003, 0]
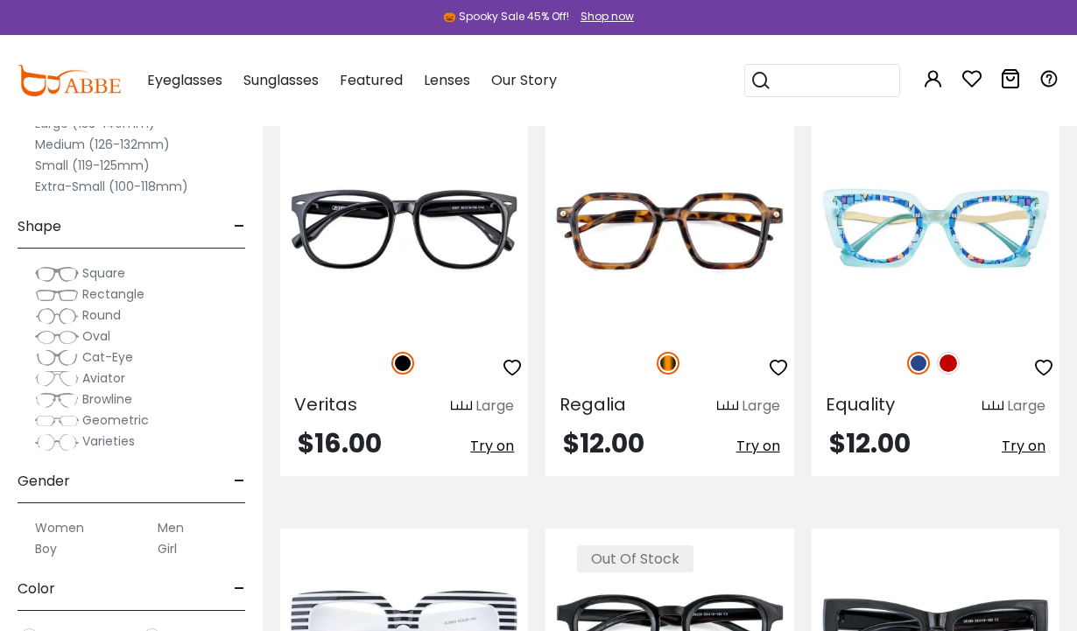
click at [960, 365] on img at bounding box center [948, 363] width 23 height 23
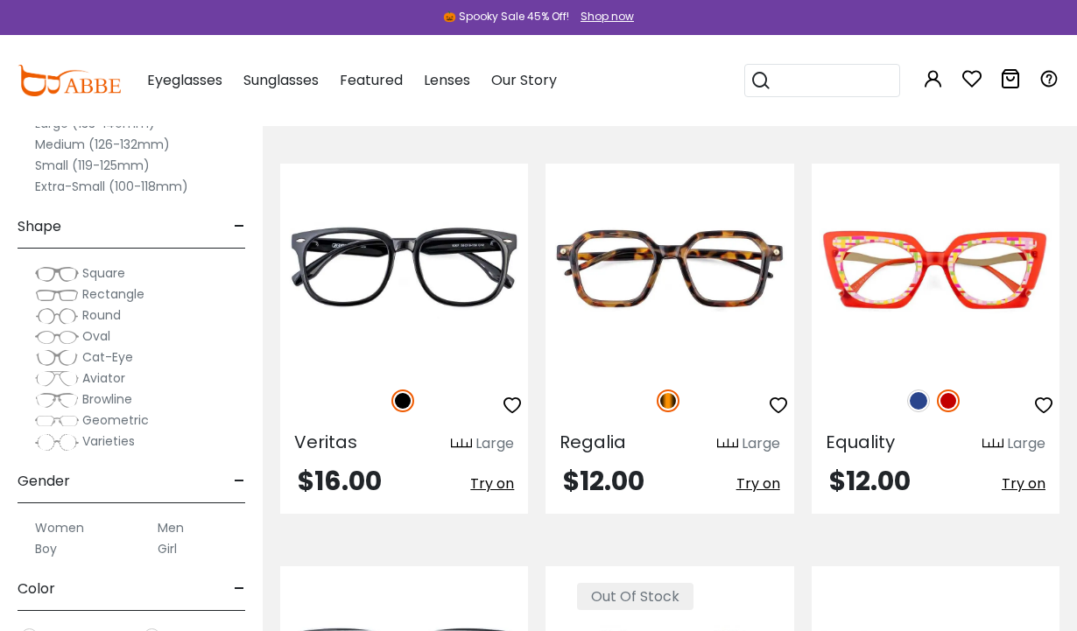
scroll to position [1886, 0]
